Goal: Navigation & Orientation: Find specific page/section

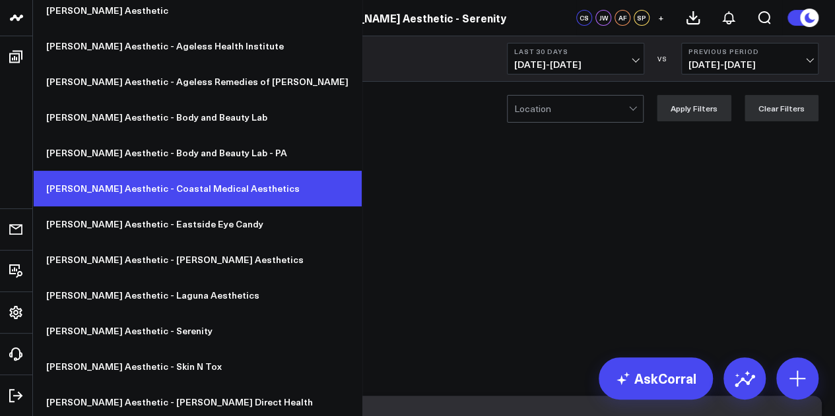
scroll to position [42, 0]
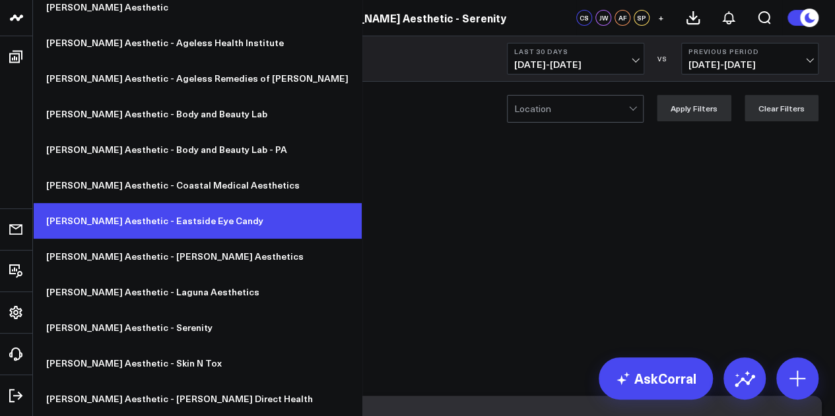
click at [154, 221] on link "[PERSON_NAME] Aesthetic - Eastside Eye Candy" at bounding box center [197, 221] width 329 height 36
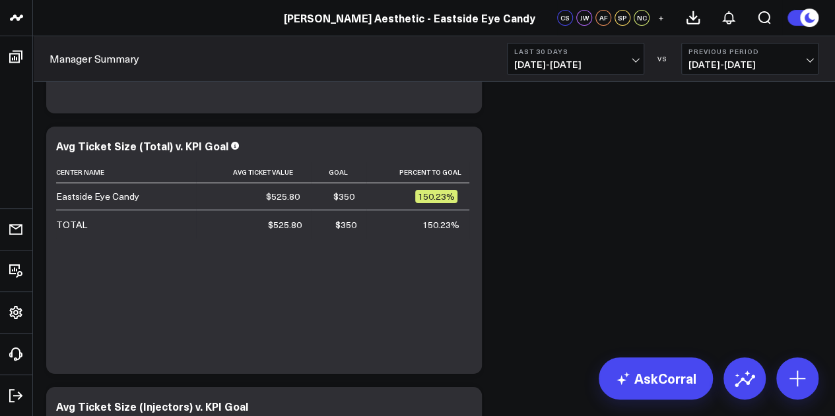
scroll to position [4886, 0]
click at [626, 66] on span "[DATE] - [DATE]" at bounding box center [575, 64] width 123 height 11
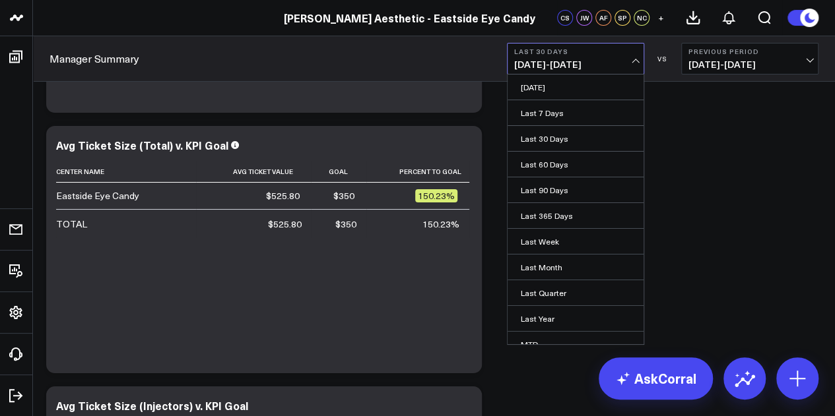
click at [571, 53] on b "Last 30 Days" at bounding box center [575, 52] width 123 height 8
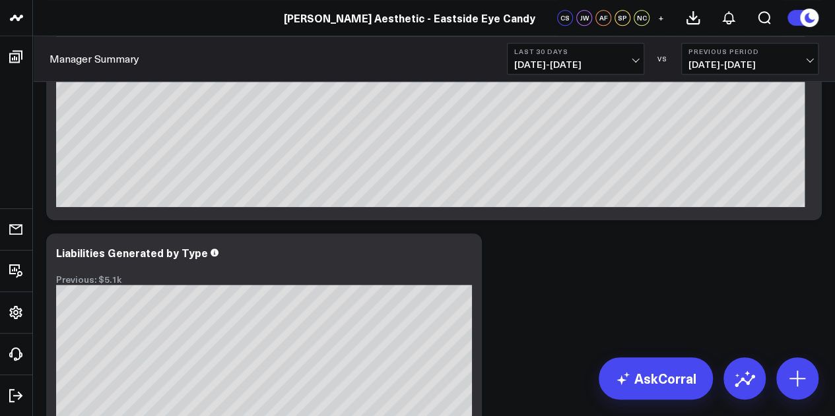
scroll to position [507, 0]
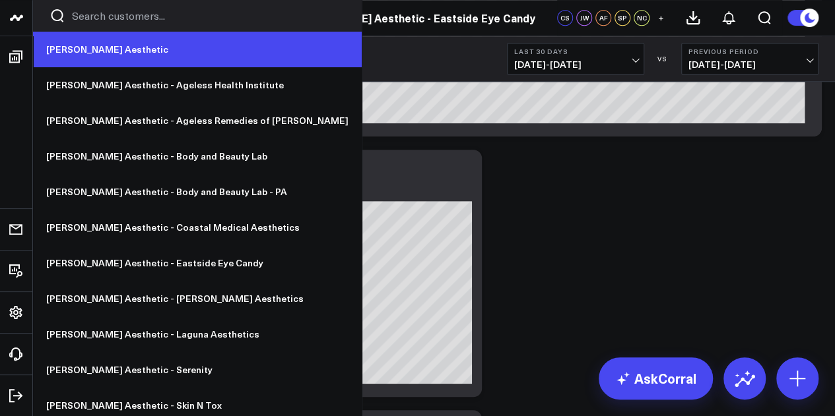
click at [84, 48] on link "[PERSON_NAME] Aesthetic" at bounding box center [197, 50] width 329 height 36
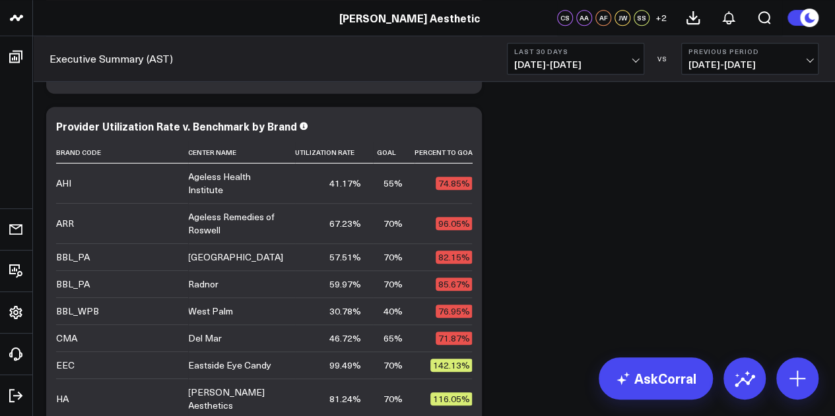
scroll to position [2933, 0]
click at [463, 133] on icon at bounding box center [464, 127] width 16 height 16
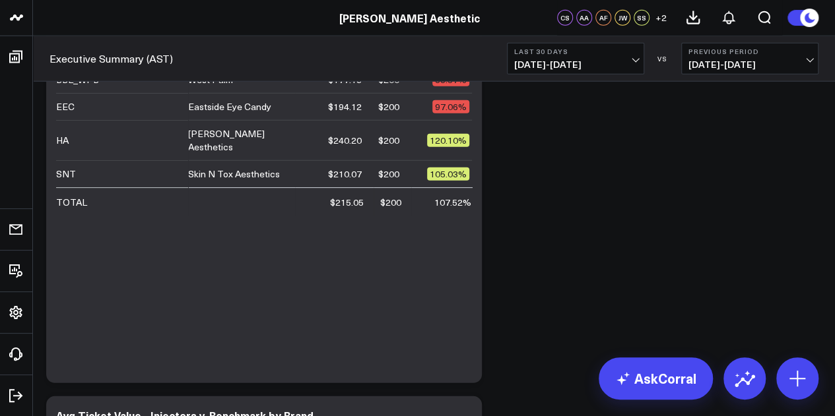
scroll to position [4222, 0]
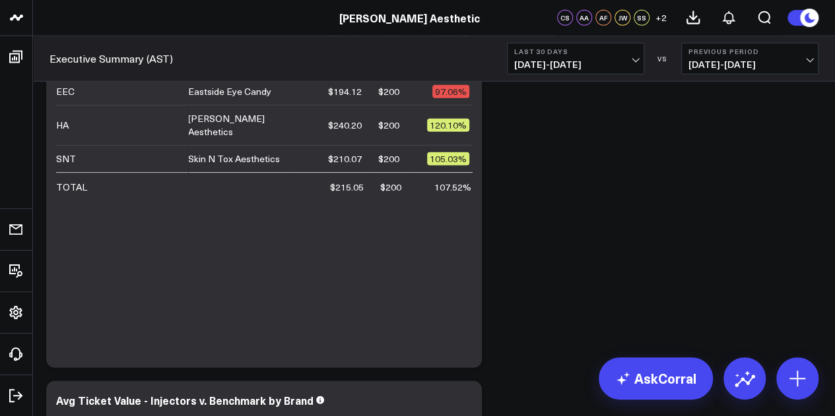
drag, startPoint x: 519, startPoint y: 204, endPoint x: 494, endPoint y: 202, distance: 24.5
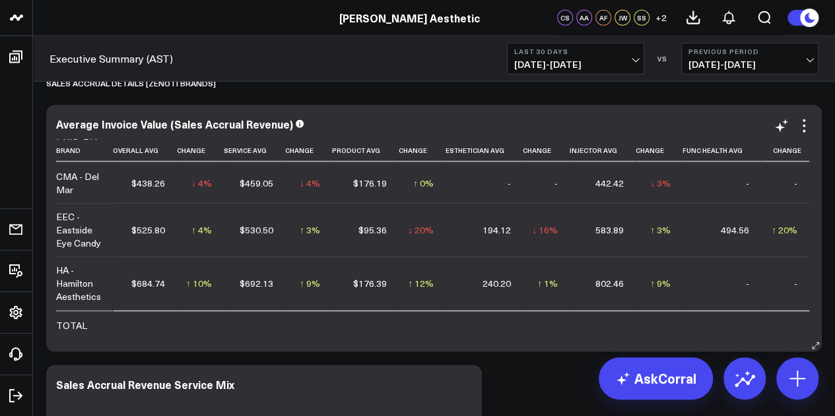
scroll to position [319, 0]
